Goal: Find specific page/section: Find specific page/section

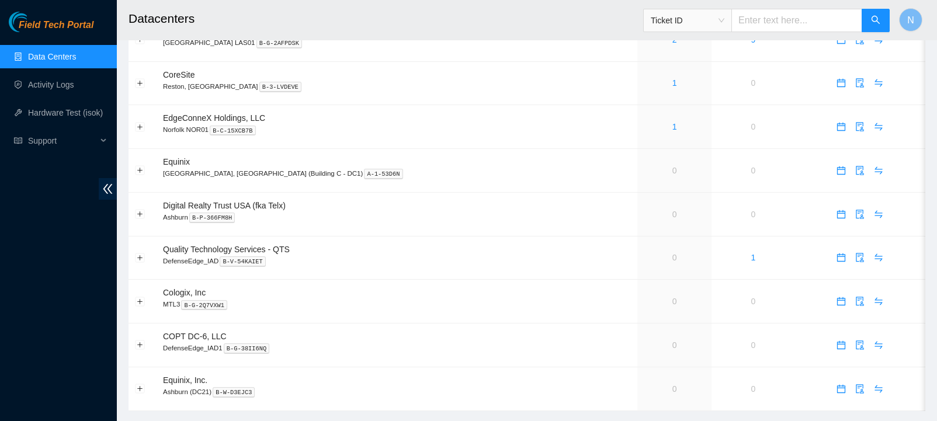
scroll to position [476, 0]
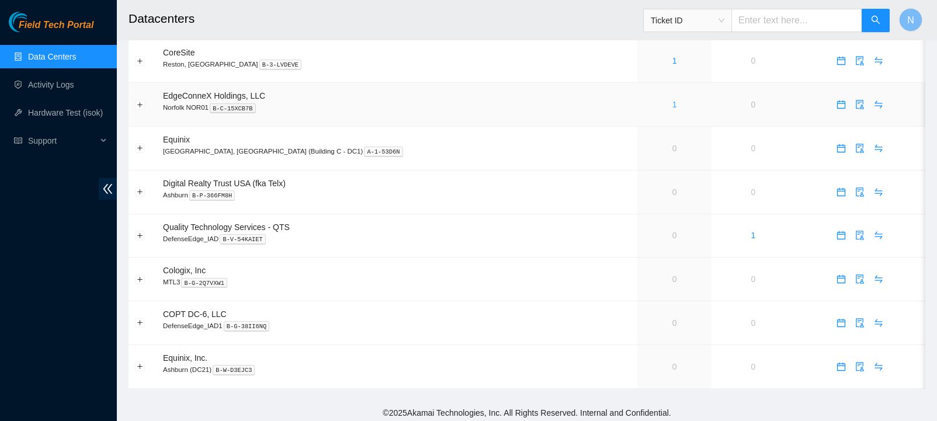
click at [672, 102] on link "1" at bounding box center [674, 104] width 5 height 9
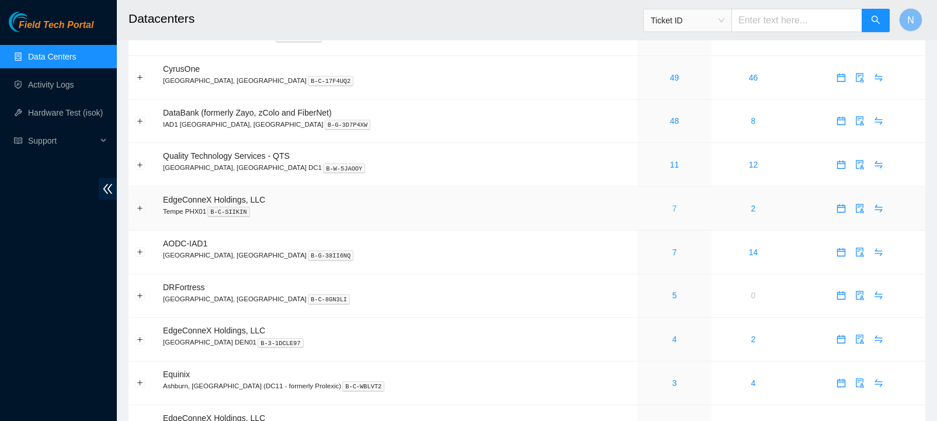
click at [672, 208] on link "7" at bounding box center [674, 208] width 5 height 9
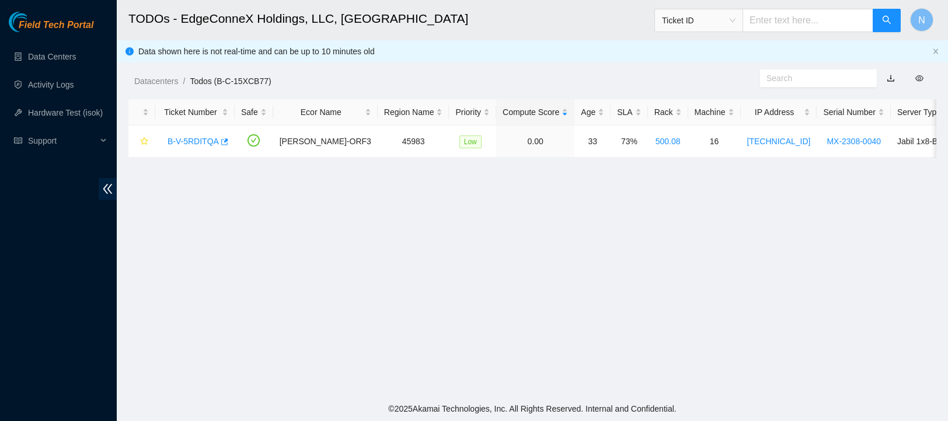
click at [742, 309] on main "TODOs - EdgeConneX Holdings, LLC, [GEOGRAPHIC_DATA] NOR01 Ticket ID N Data show…" at bounding box center [533, 198] width 832 height 397
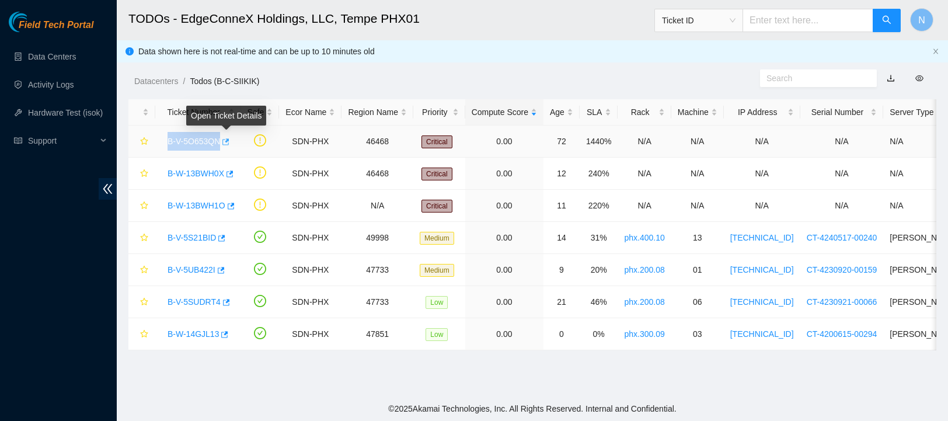
drag, startPoint x: 159, startPoint y: 143, endPoint x: 227, endPoint y: 144, distance: 67.2
click at [227, 144] on td "B-V-5O653QN" at bounding box center [198, 142] width 86 height 32
copy tr "B-V-5O653QN"
